Goal: Information Seeking & Learning: Learn about a topic

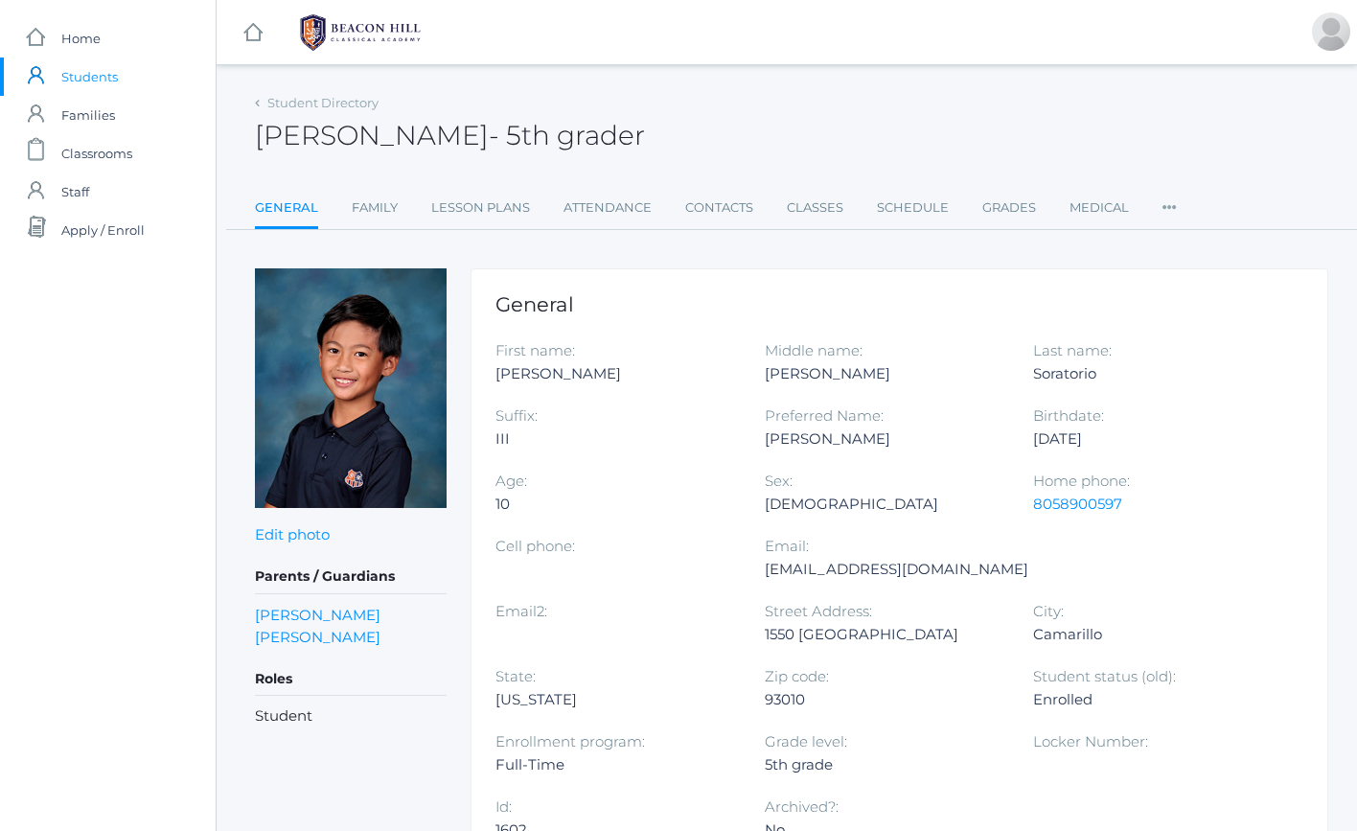
scroll to position [38, 0]
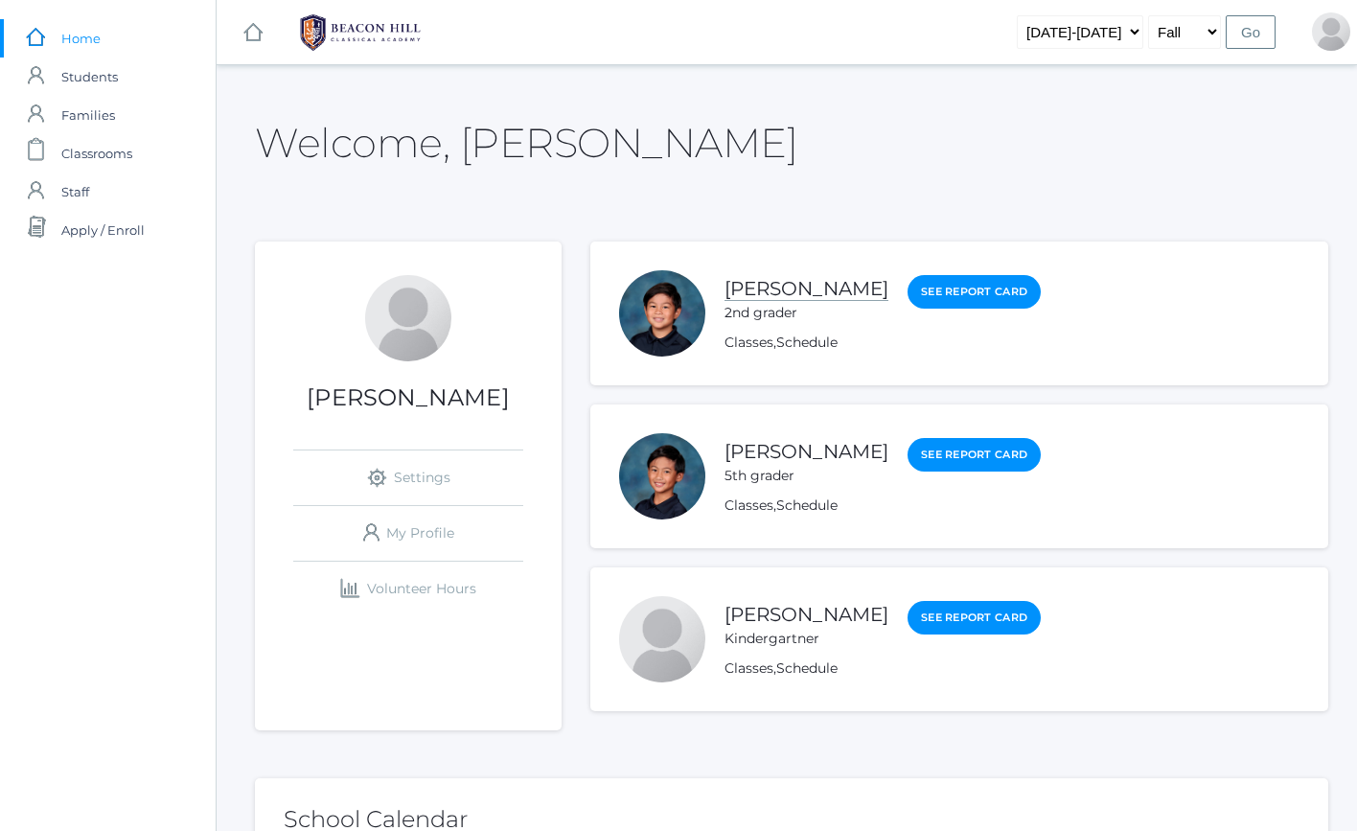
click at [789, 285] on link "[PERSON_NAME]" at bounding box center [806, 289] width 164 height 24
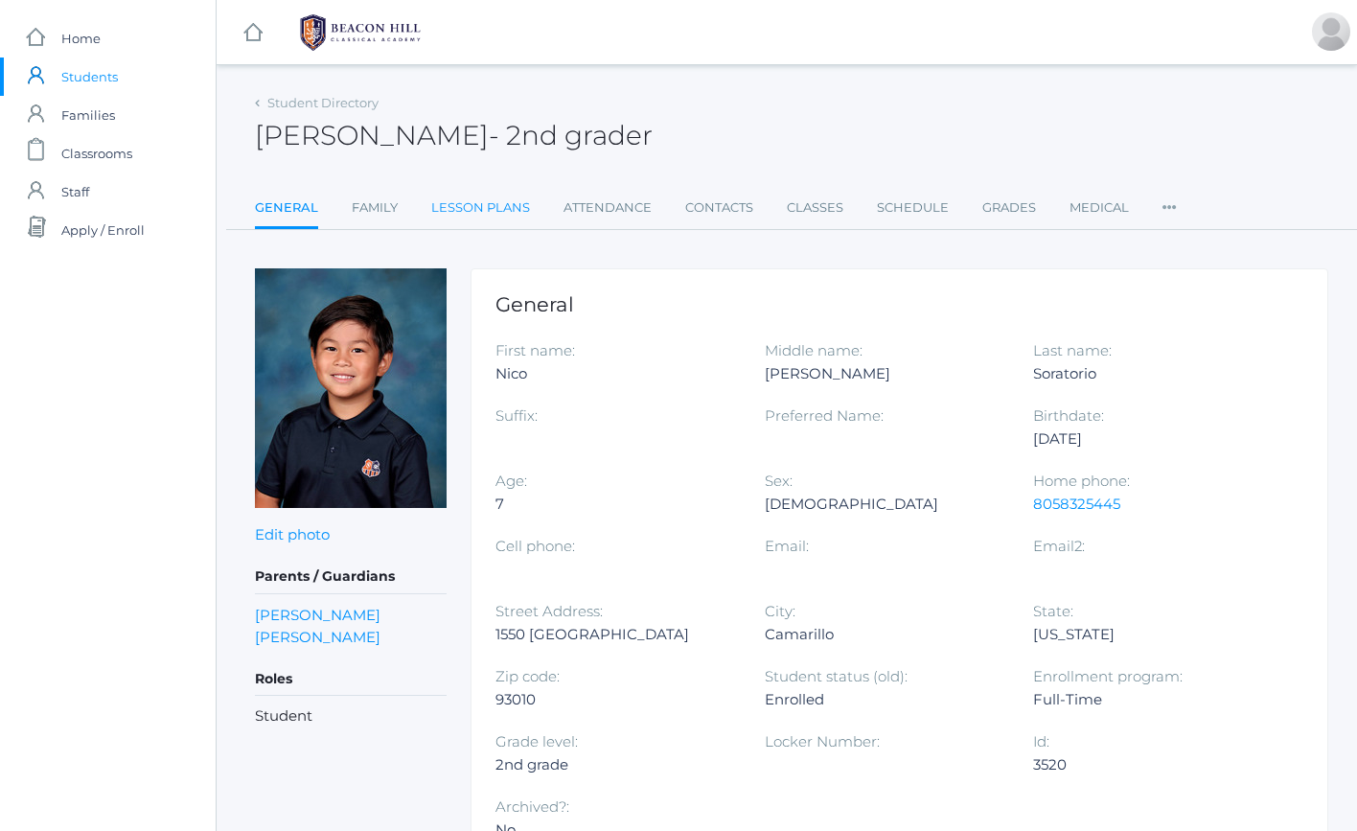
click at [463, 198] on link "Lesson Plans" at bounding box center [480, 208] width 99 height 38
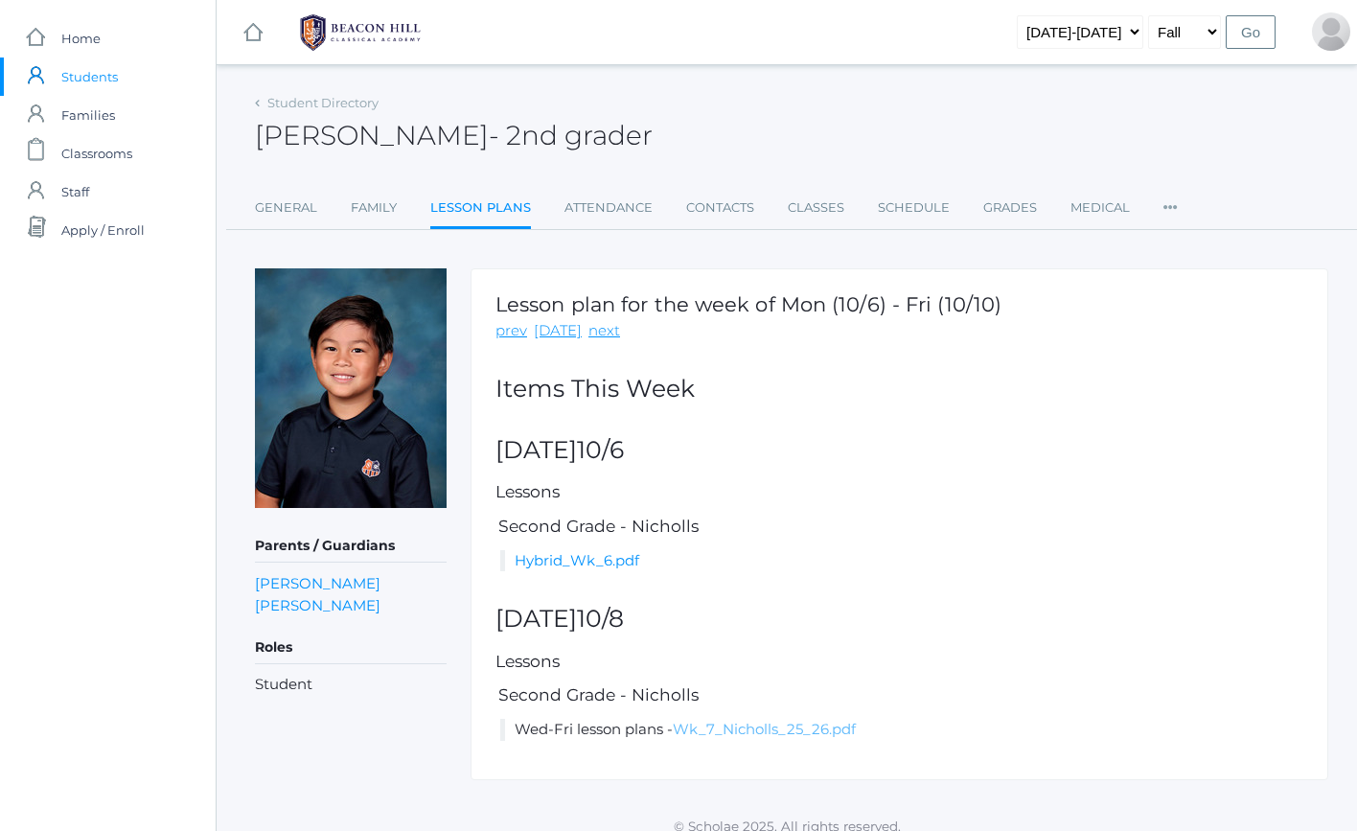
click at [752, 733] on link "Wk_7_Nicholls_25_26.pdf" at bounding box center [764, 729] width 183 height 18
click at [338, 14] on img at bounding box center [360, 33] width 144 height 48
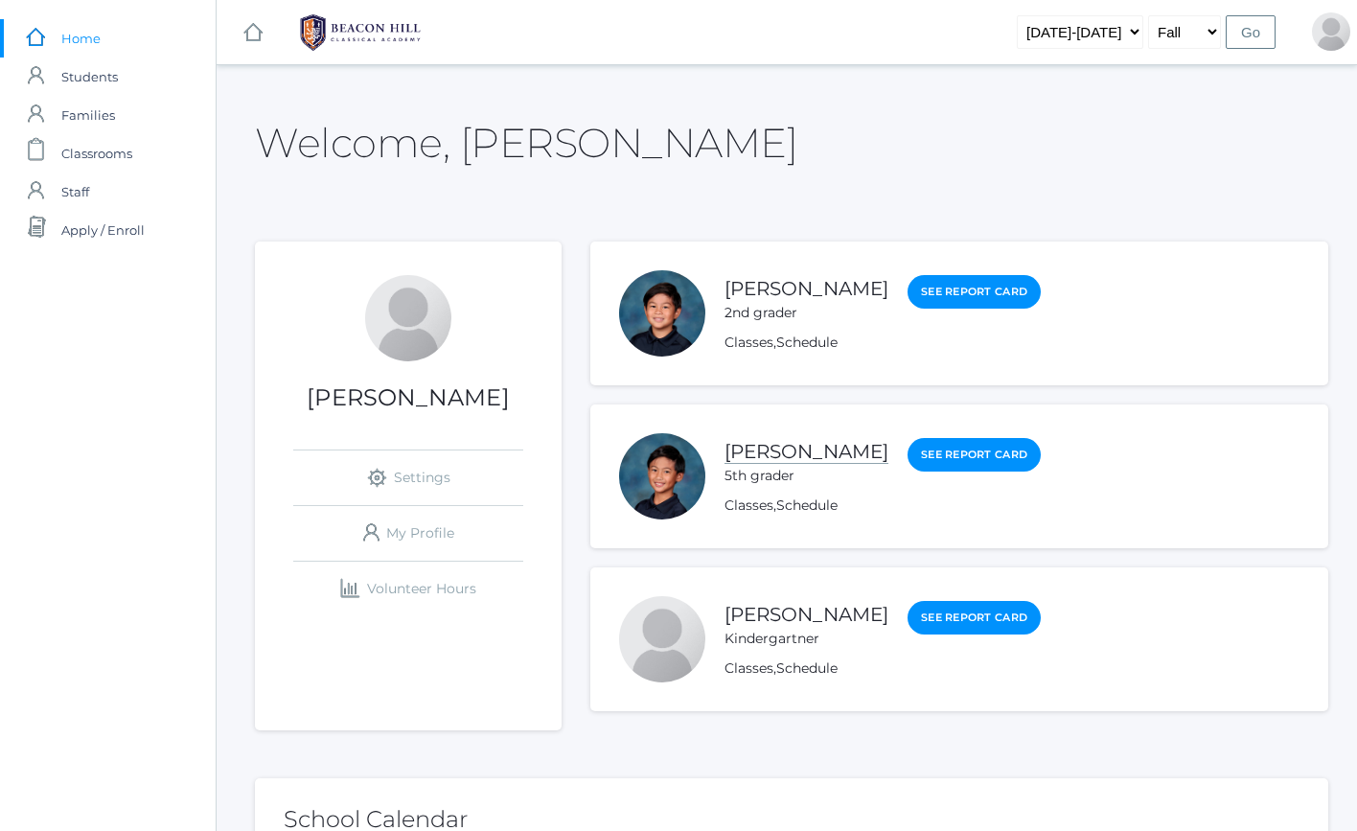
click at [811, 456] on link "[PERSON_NAME]" at bounding box center [806, 452] width 164 height 24
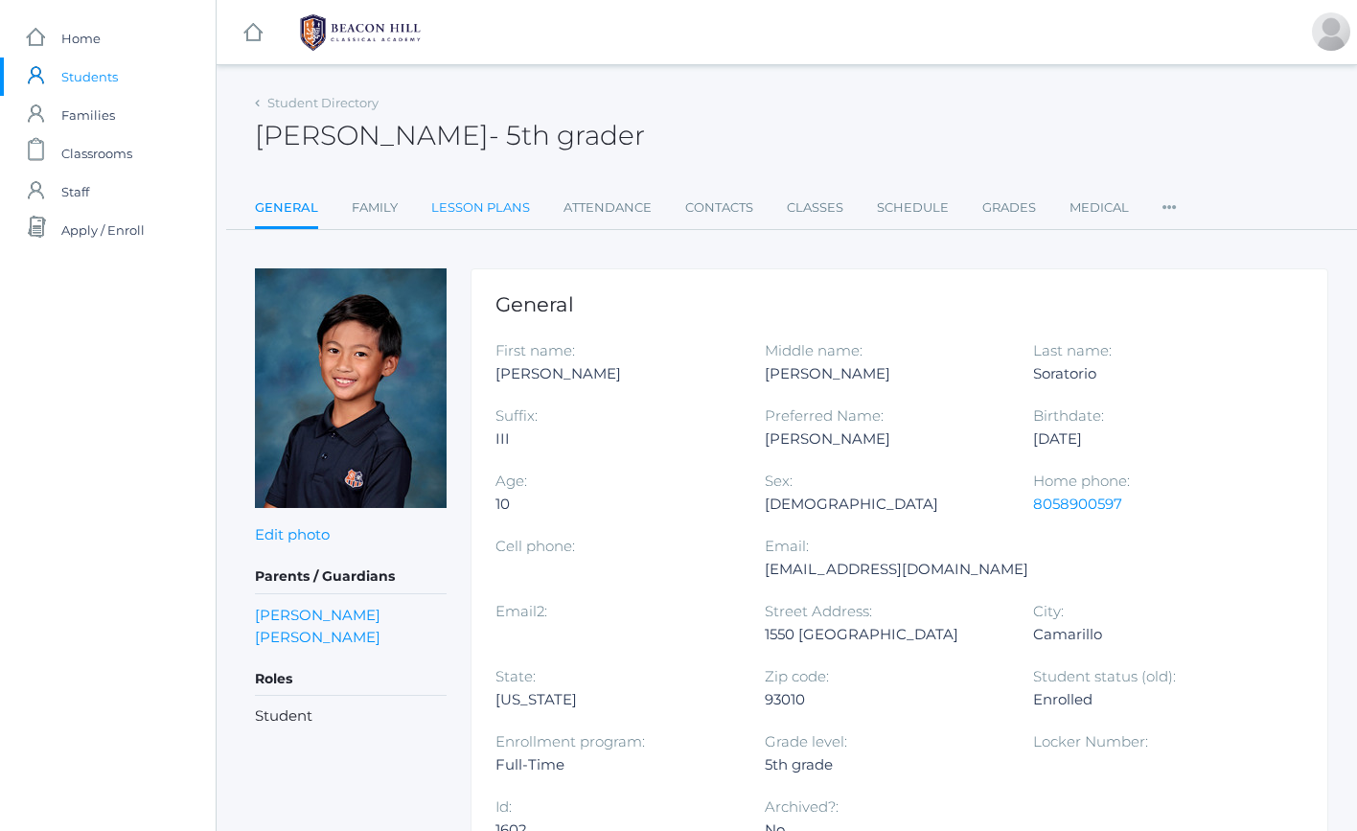
click at [504, 207] on link "Lesson Plans" at bounding box center [480, 208] width 99 height 38
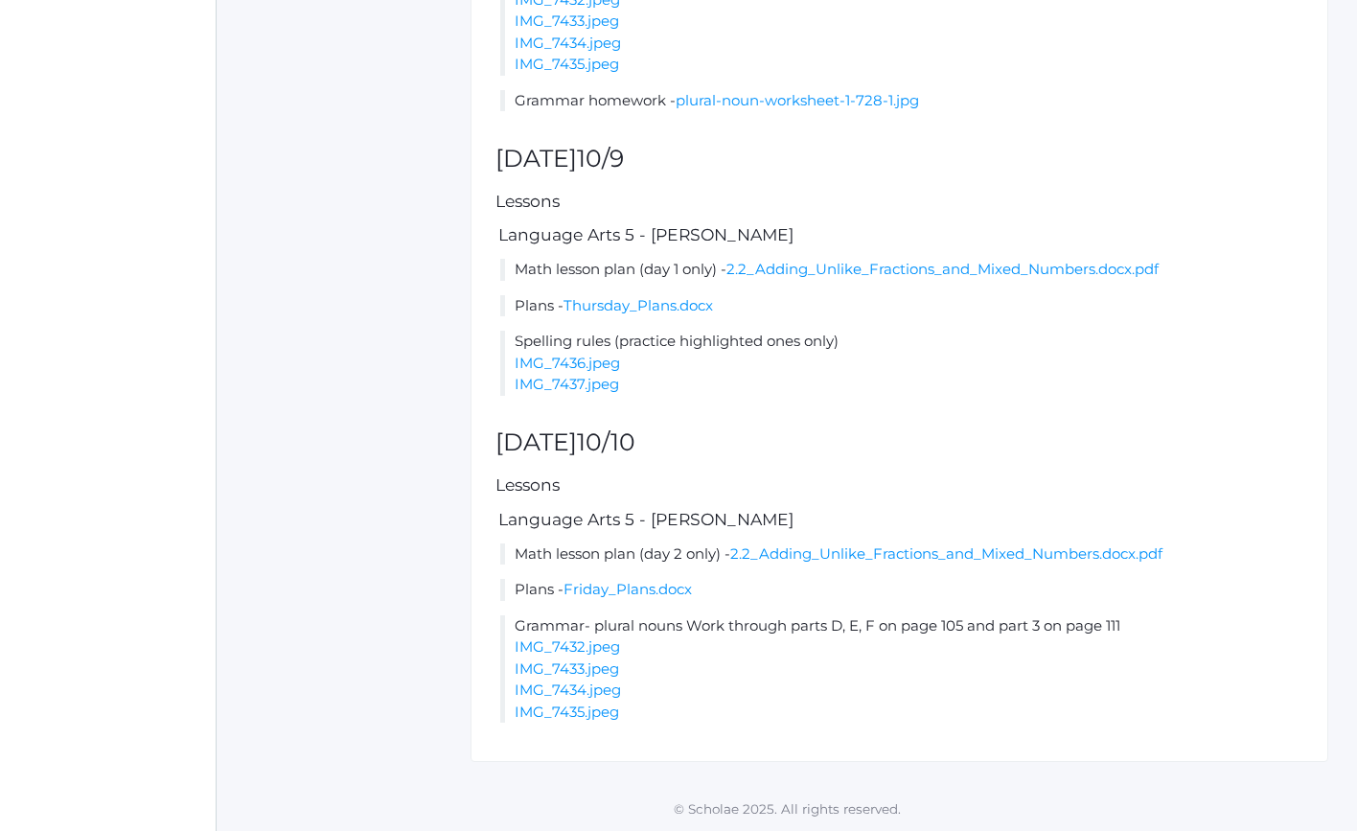
scroll to position [1947, 0]
click at [636, 587] on link "Friday_Plans.docx" at bounding box center [627, 589] width 128 height 18
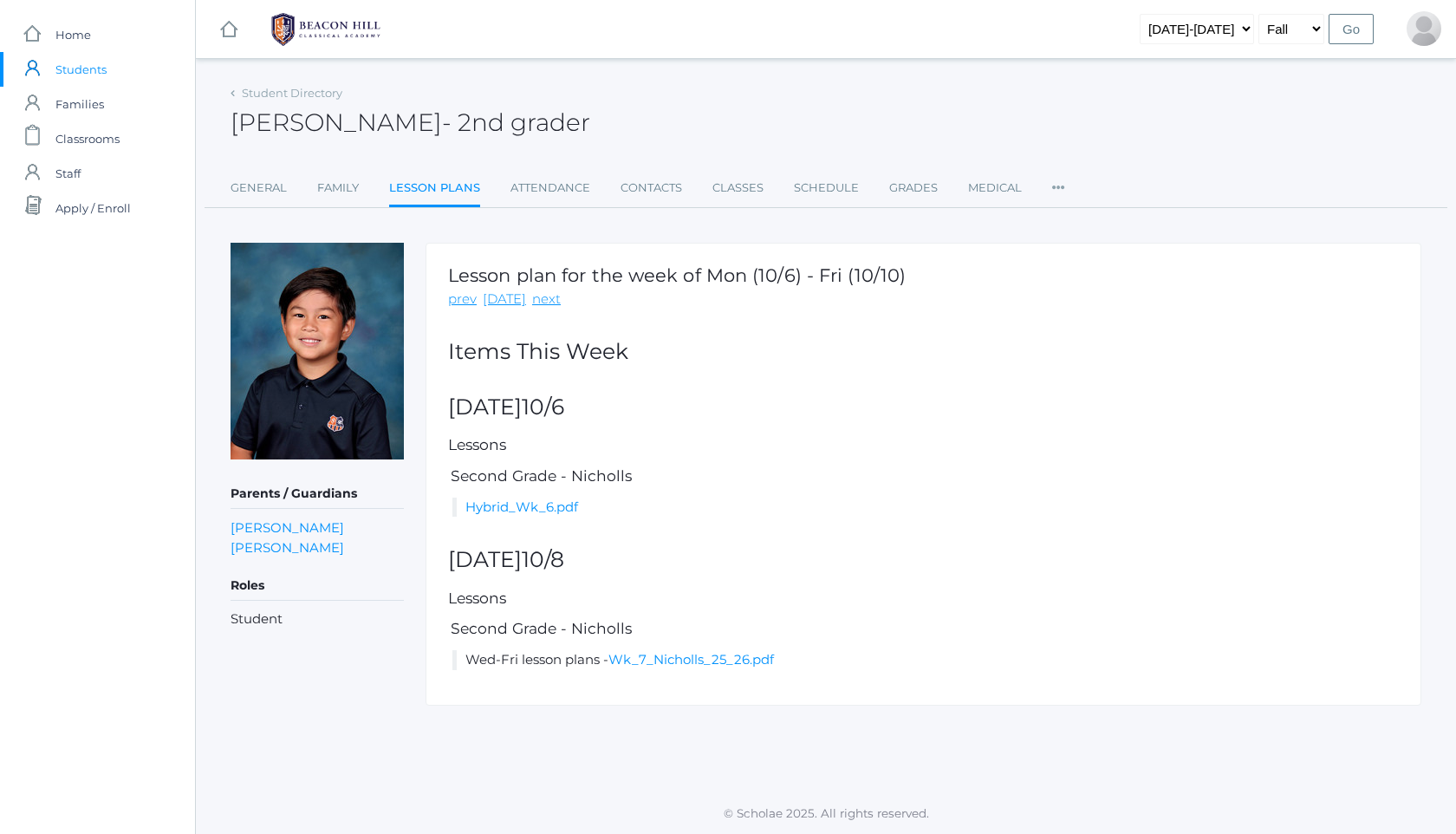
click at [531, 53] on div "icons/ui/navigation/hamburger Created with Sketch. icons/ui/navigation/home Cre…" at bounding box center [826, 29] width 1260 height 58
click at [337, 35] on img at bounding box center [326, 30] width 130 height 43
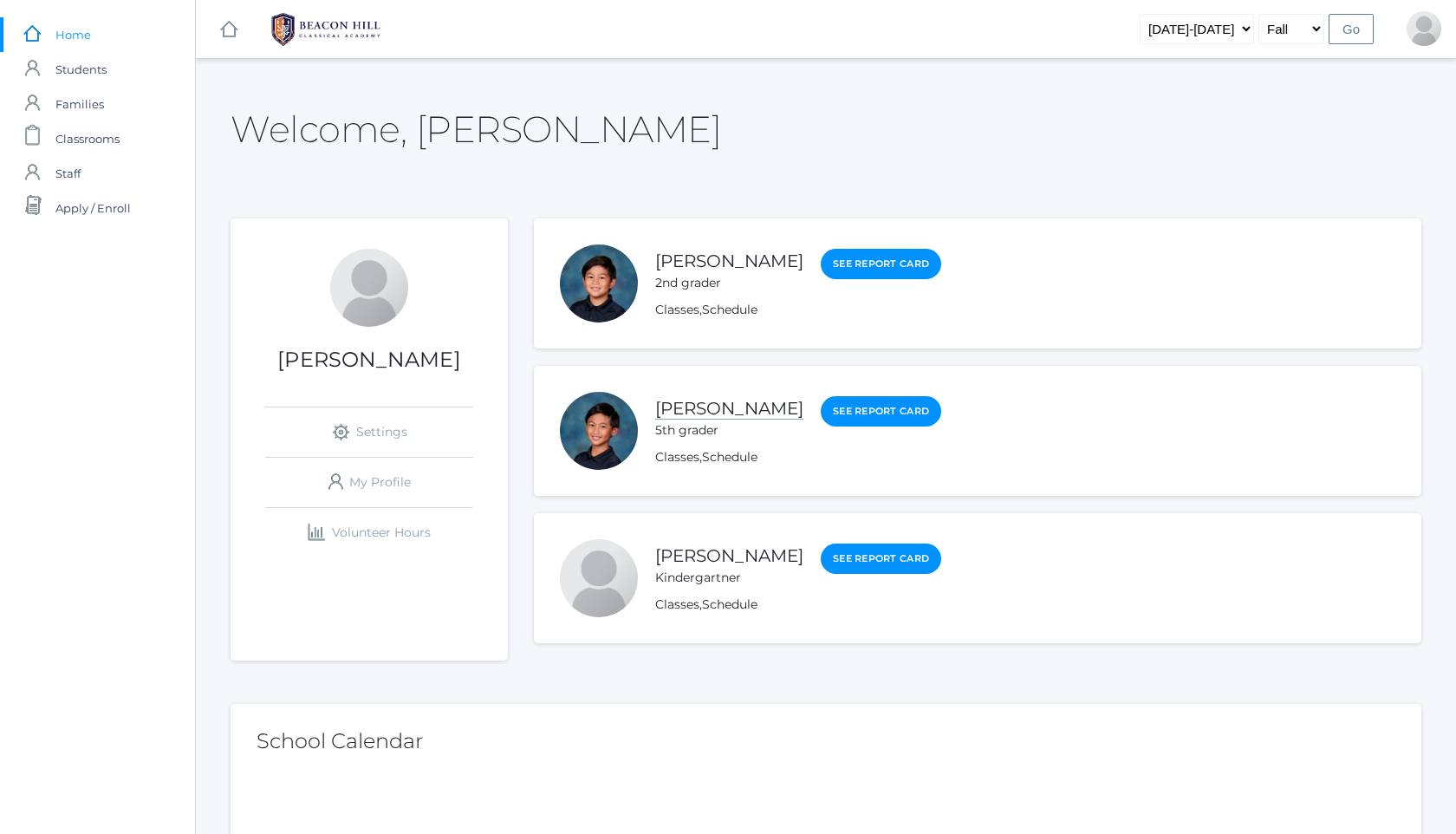
click at [725, 409] on link "[PERSON_NAME]" at bounding box center [729, 409] width 148 height 22
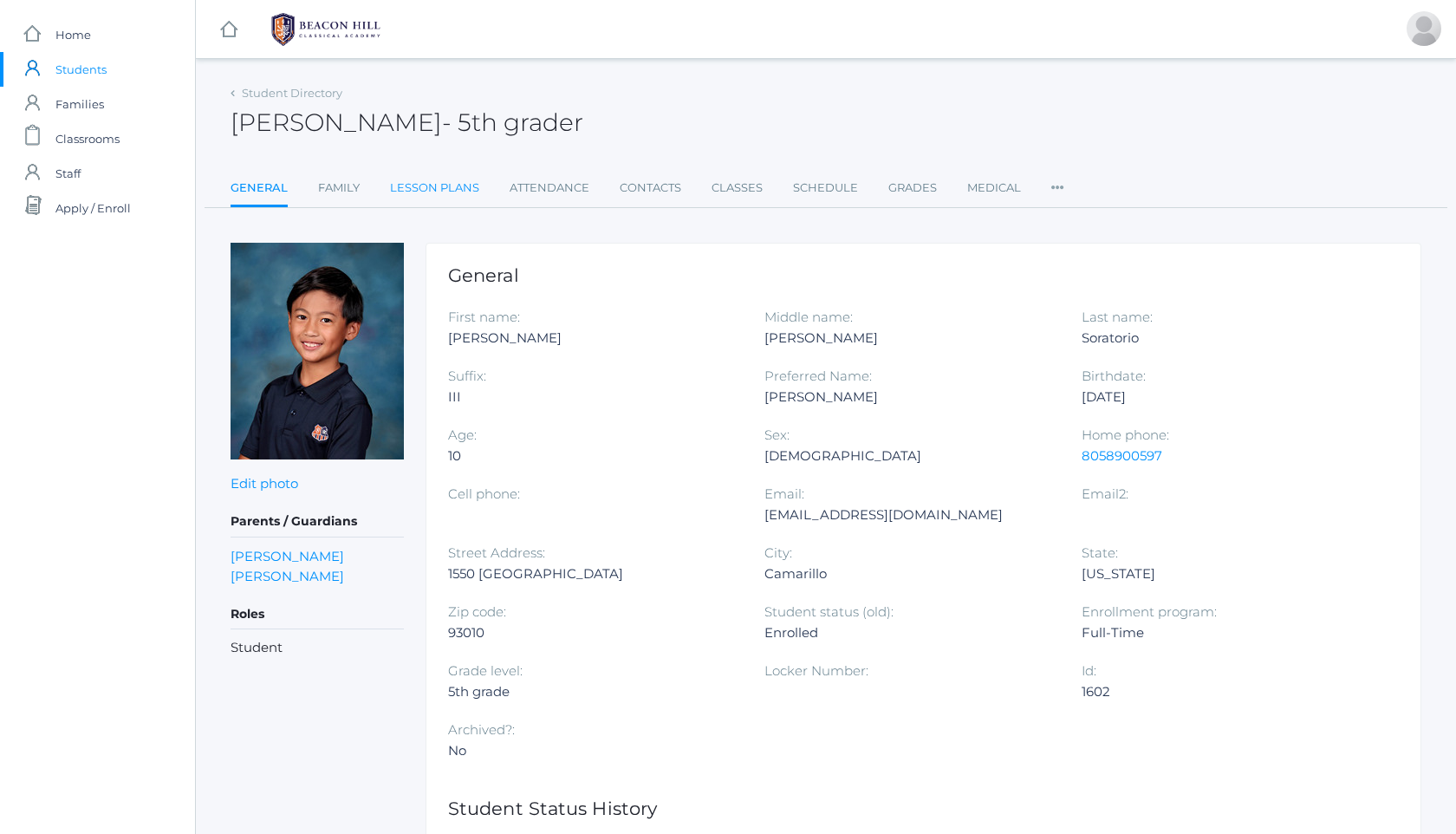
click at [438, 185] on link "Lesson Plans" at bounding box center [434, 188] width 90 height 34
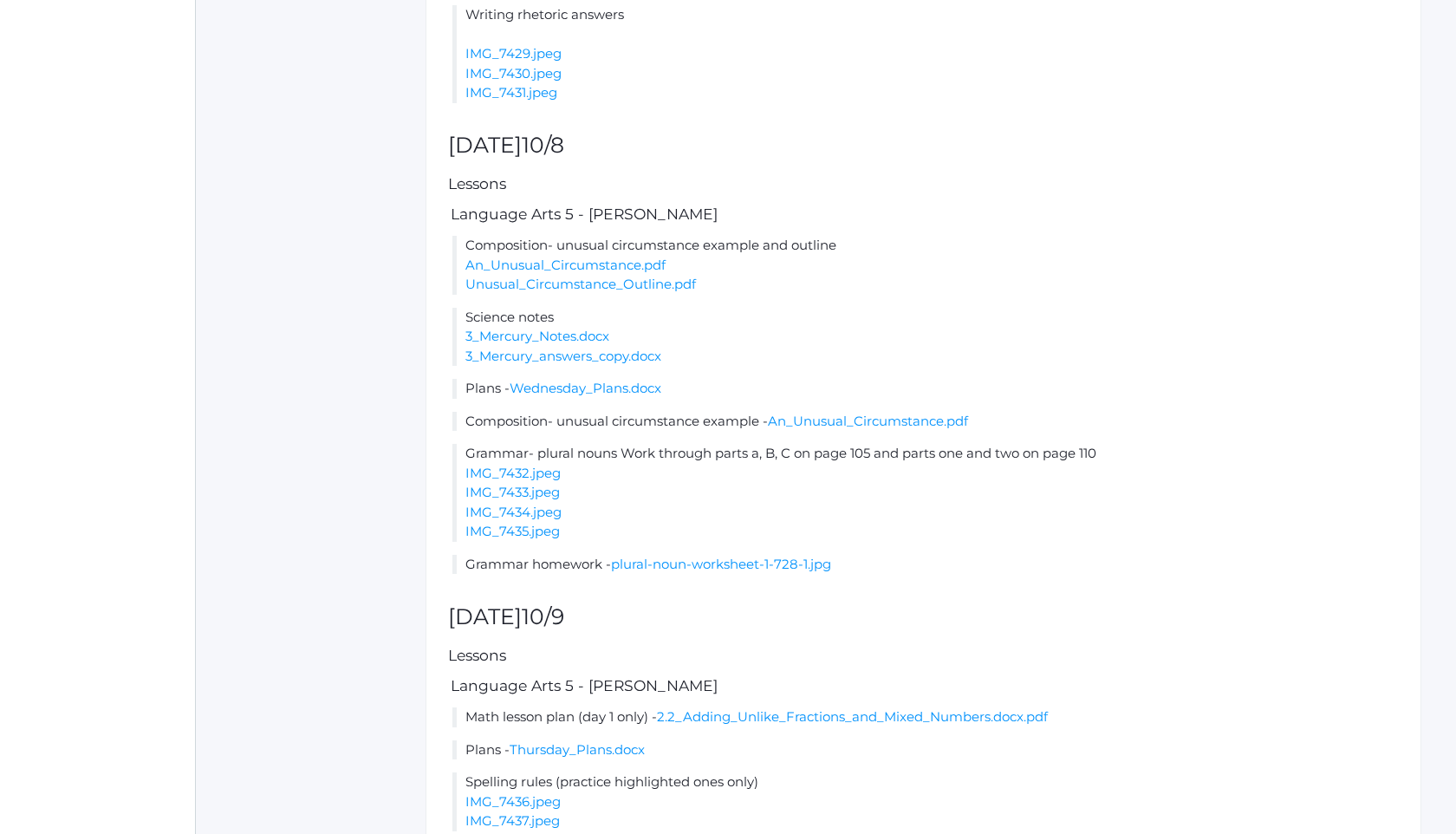
scroll to position [1228, 0]
click at [620, 397] on link "Wednesday_Plans.docx" at bounding box center [585, 389] width 152 height 16
click at [731, 429] on div "Lesson plan for the week of Mon (10/6) - Fri (10/10) prev [DATE] next Items Thi…" at bounding box center [922, 89] width 996 height 2148
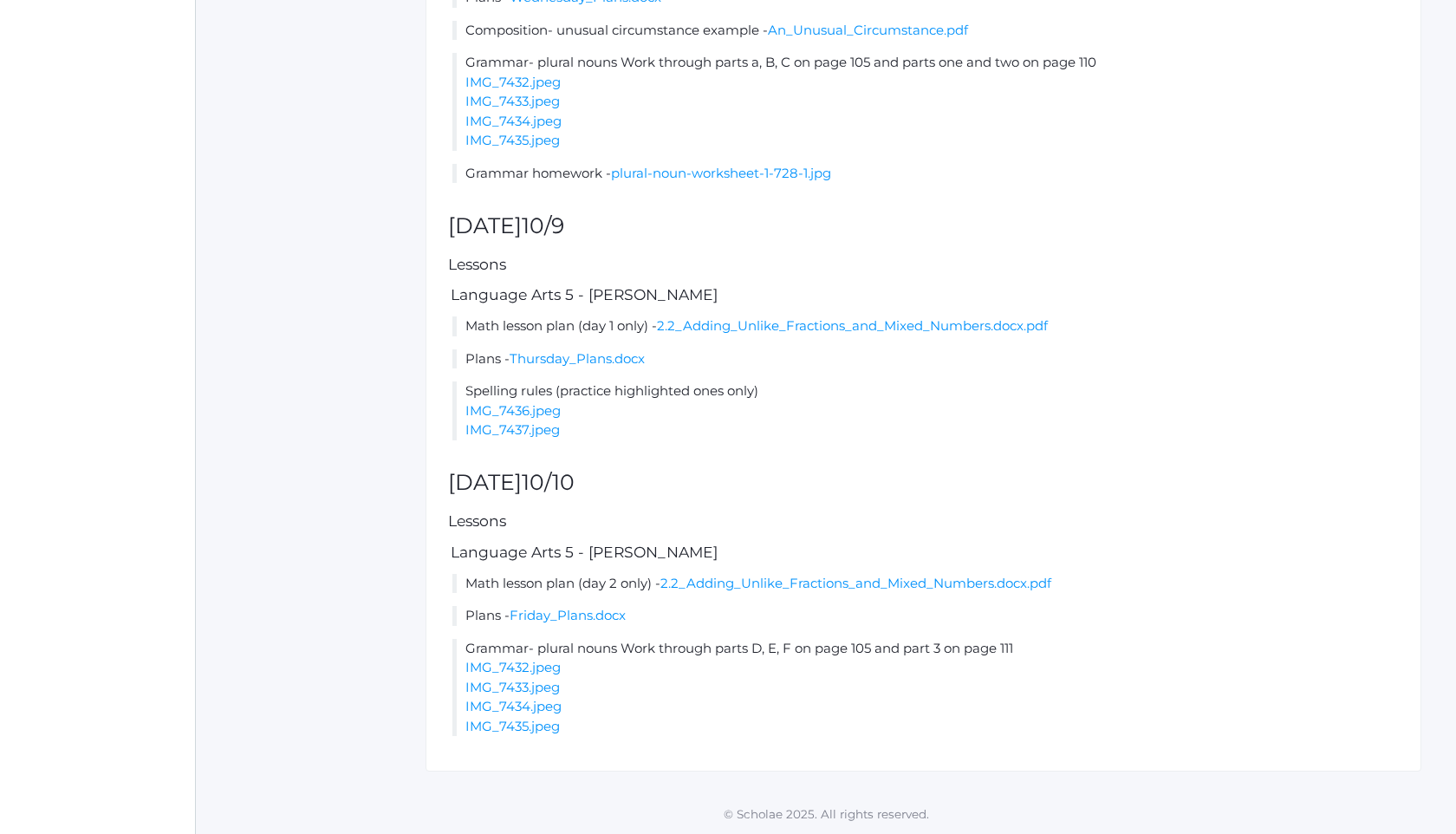
scroll to position [1679, 0]
click at [503, 423] on link "IMG_7437.jpeg" at bounding box center [512, 430] width 94 height 16
click at [779, 574] on link "2.2_Adding_Unlike_Fractions_and_Mixed_Numbers.docx.pdf" at bounding box center [856, 583] width 391 height 16
click at [572, 356] on link "Thursday_Plans.docx" at bounding box center [576, 358] width 135 height 16
click at [549, 416] on link "IMG_7436.jpeg" at bounding box center [512, 411] width 95 height 16
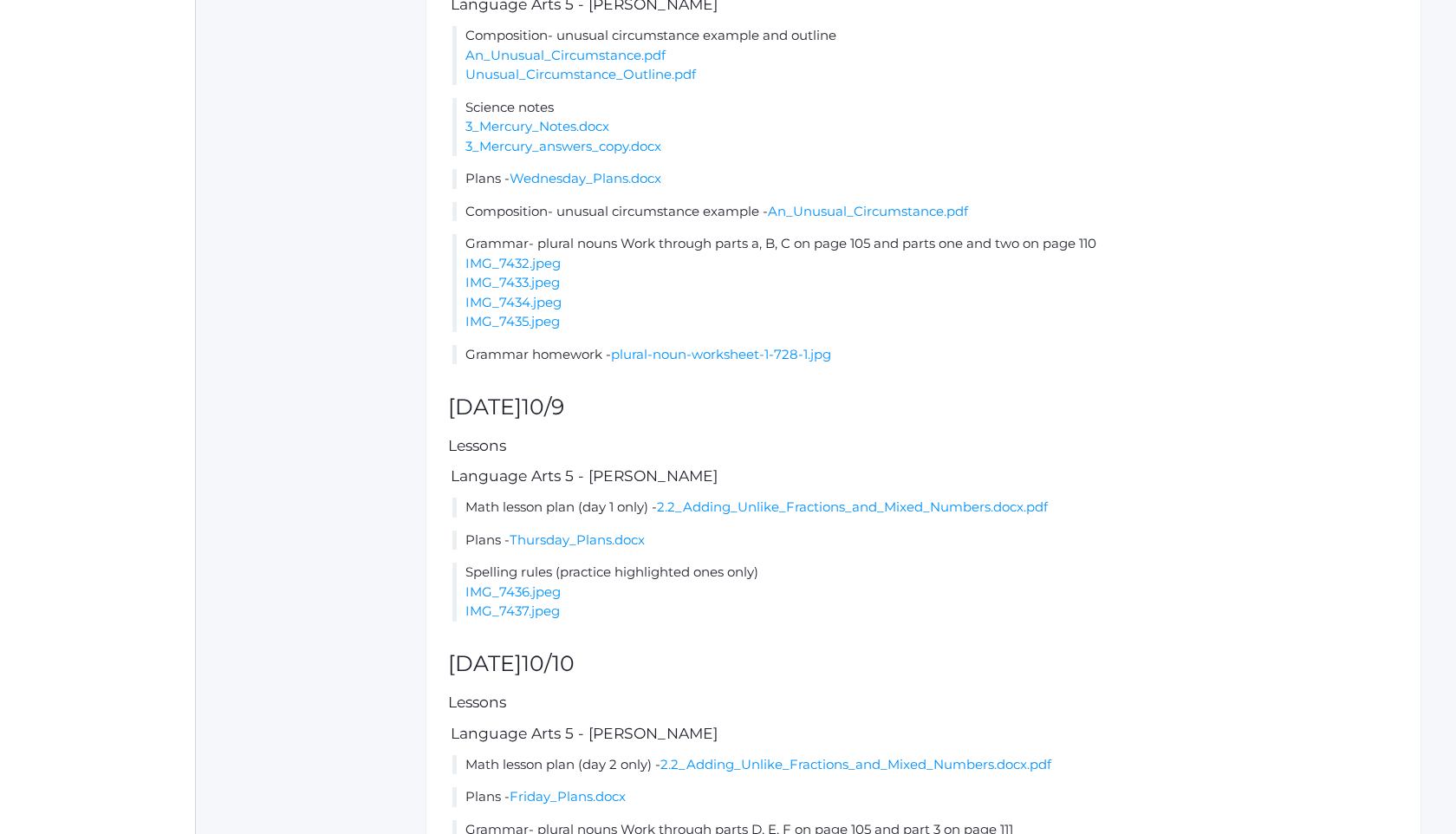
scroll to position [1401, 0]
